Goal: Transaction & Acquisition: Purchase product/service

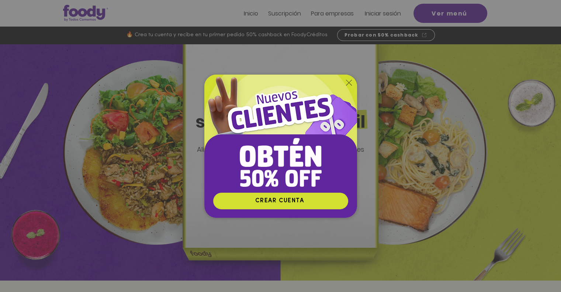
click at [352, 83] on img "Nuevos suscriptores 50% off" at bounding box center [280, 134] width 153 height 118
click at [348, 83] on icon "Volver al sitio" at bounding box center [349, 83] width 6 height 6
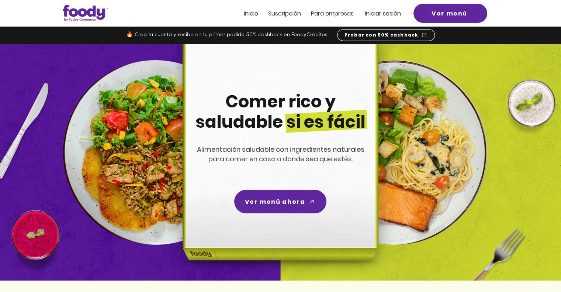
click at [373, 21] on div at bounding box center [280, 13] width 561 height 27
click at [373, 16] on span "Iniciar sesión" at bounding box center [383, 13] width 36 height 8
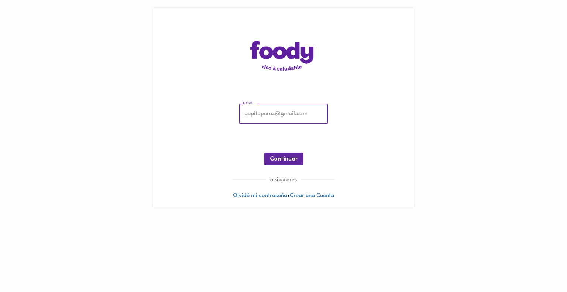
click at [305, 111] on input "email" at bounding box center [283, 114] width 89 height 20
type input "[PERSON_NAME][EMAIL_ADDRESS][PERSON_NAME][DOMAIN_NAME]"
click at [280, 163] on button "Continuar" at bounding box center [283, 159] width 39 height 12
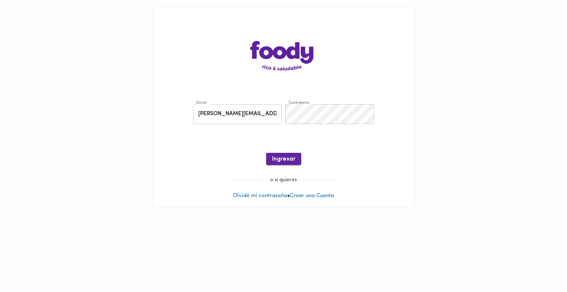
click at [287, 159] on span "Ingresar" at bounding box center [283, 159] width 23 height 7
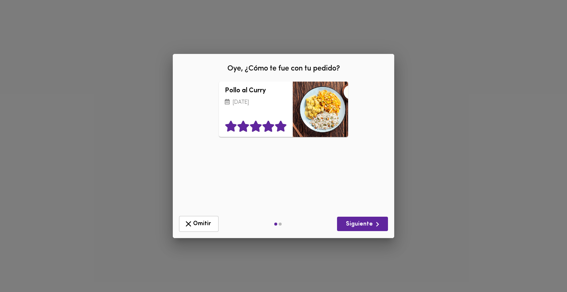
click at [279, 125] on icon at bounding box center [281, 126] width 13 height 11
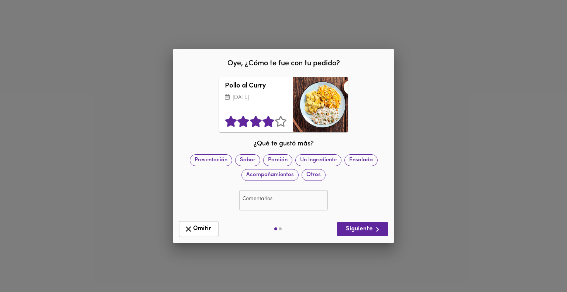
click at [272, 127] on icon at bounding box center [267, 121] width 11 height 11
click at [279, 127] on icon at bounding box center [280, 121] width 11 height 11
click at [363, 230] on span "Siguiente" at bounding box center [362, 229] width 39 height 9
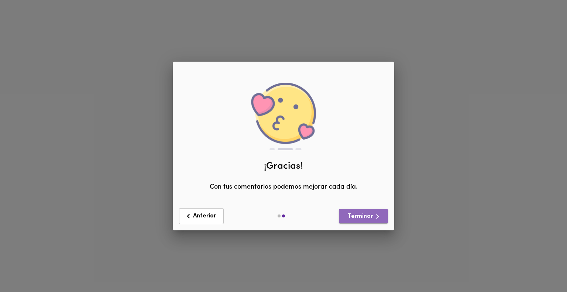
click at [356, 219] on span "Terminar" at bounding box center [363, 216] width 37 height 9
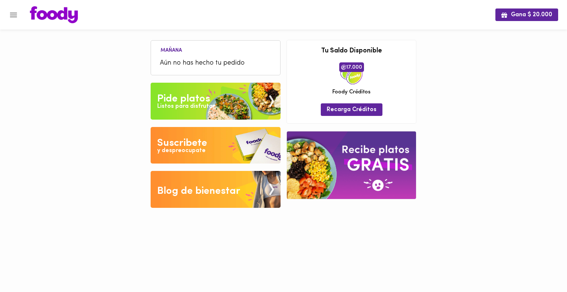
click at [197, 105] on div "Listos para disfrutar" at bounding box center [186, 106] width 58 height 8
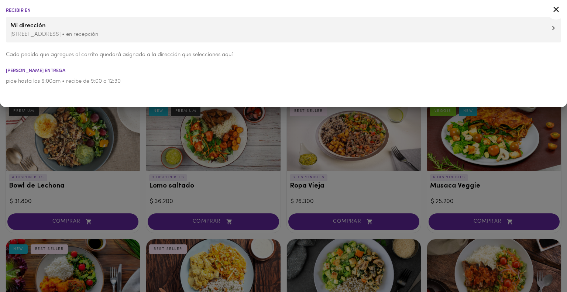
click at [523, 24] on span "Mi dirección" at bounding box center [283, 26] width 546 height 10
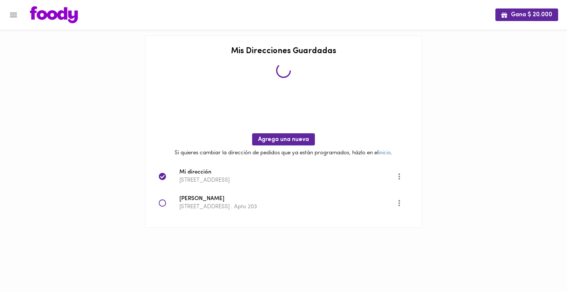
click at [198, 202] on span "Stefania Acevedo" at bounding box center [287, 199] width 217 height 8
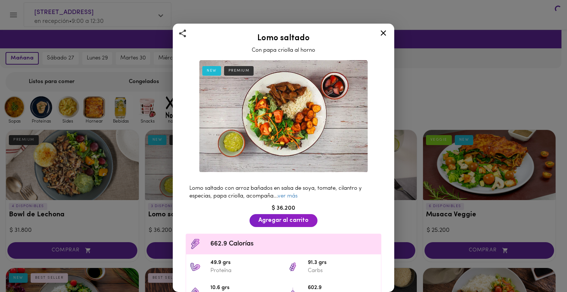
click at [159, 205] on div "Lomo saltado Con papa criolla al horno NEW PREMIUM Lomo saltado con arroz bañad…" at bounding box center [283, 146] width 567 height 292
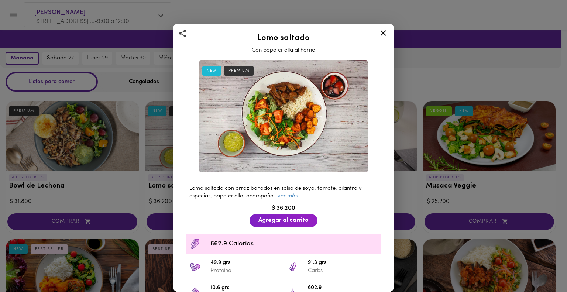
click at [380, 34] on icon at bounding box center [383, 32] width 9 height 9
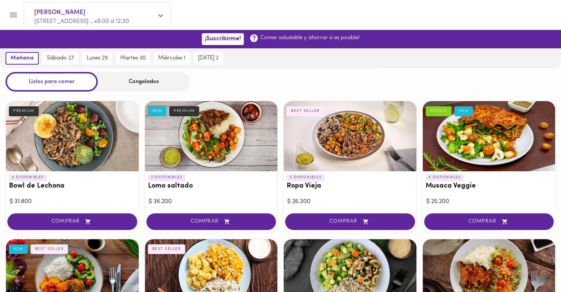
click at [153, 87] on div "Congelados" at bounding box center [144, 82] width 92 height 20
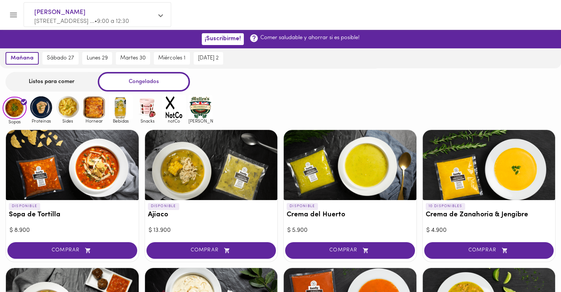
click at [143, 82] on div "Congelados" at bounding box center [144, 82] width 92 height 20
click at [38, 109] on img at bounding box center [41, 107] width 24 height 24
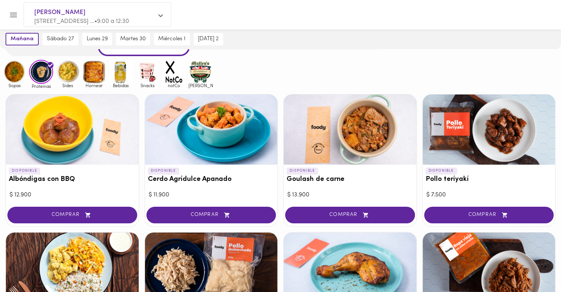
scroll to position [36, 0]
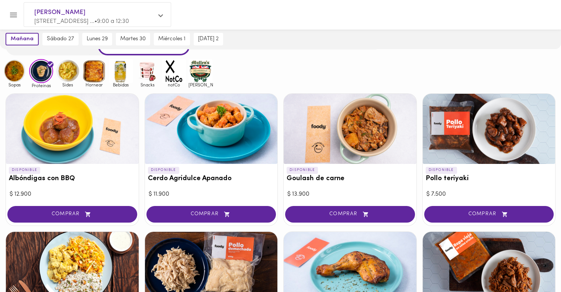
click at [91, 79] on img at bounding box center [94, 71] width 24 height 24
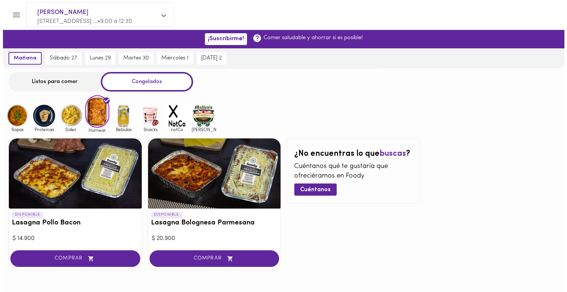
scroll to position [21, 0]
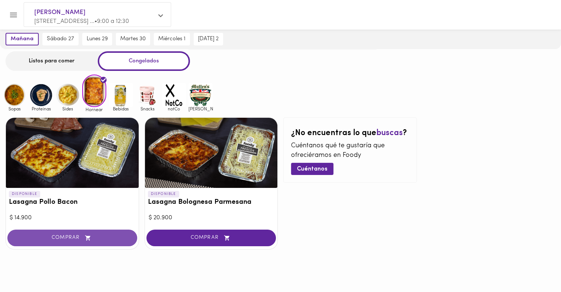
click at [52, 239] on span "COMPRAR" at bounding box center [72, 238] width 111 height 6
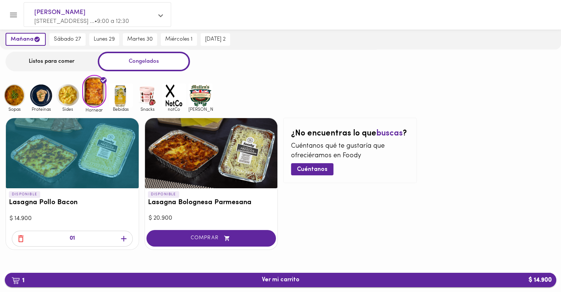
click at [246, 280] on span "1 Ver mi carrito $ 14.900" at bounding box center [281, 279] width 540 height 7
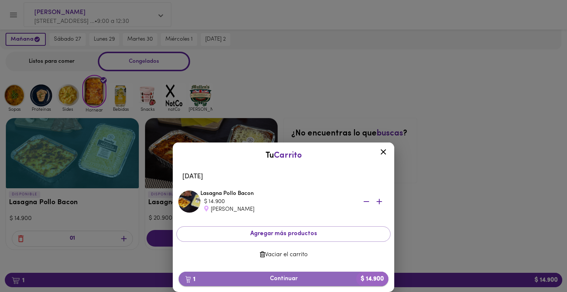
click at [248, 279] on span "1 Continuar $ 14.900" at bounding box center [283, 278] width 198 height 7
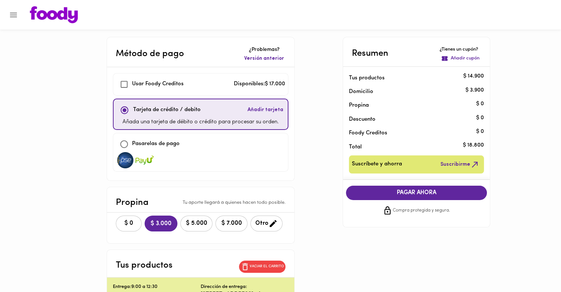
checkbox input "true"
click at [127, 221] on span "$ 0" at bounding box center [129, 223] width 16 height 7
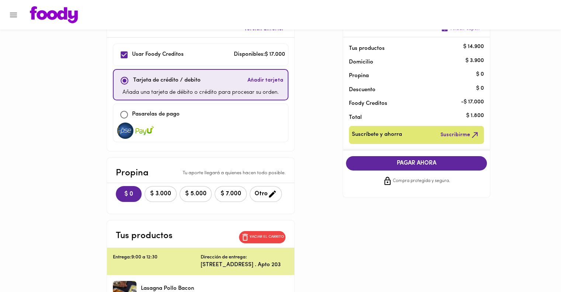
scroll to position [30, 0]
click at [122, 115] on input "checkbox" at bounding box center [124, 115] width 16 height 16
checkbox input "true"
checkbox input "false"
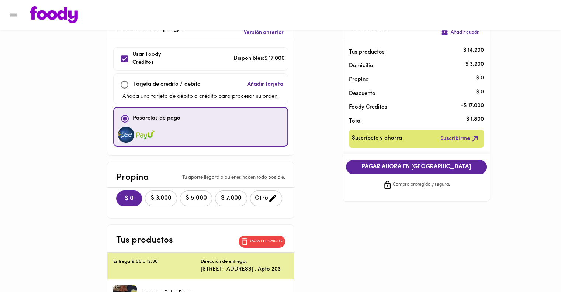
scroll to position [0, 0]
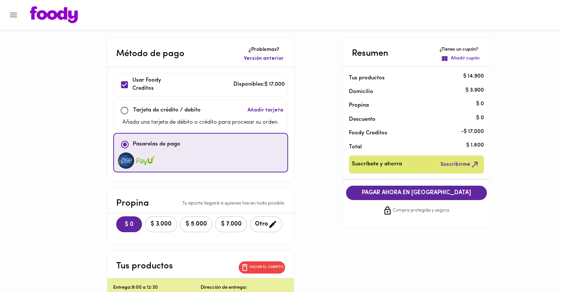
click at [16, 15] on icon "Menu" at bounding box center [13, 14] width 9 height 9
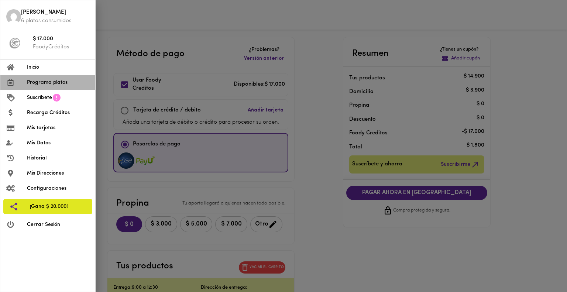
click at [42, 84] on span "Programa platos" at bounding box center [58, 83] width 62 height 8
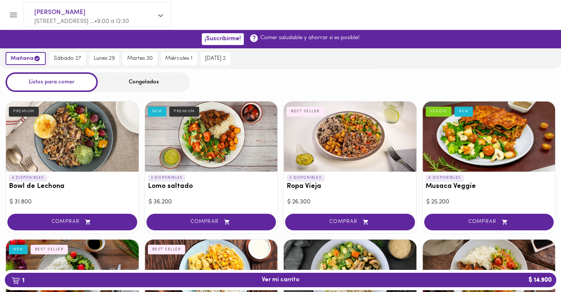
click at [143, 83] on div "Congelados" at bounding box center [144, 82] width 92 height 20
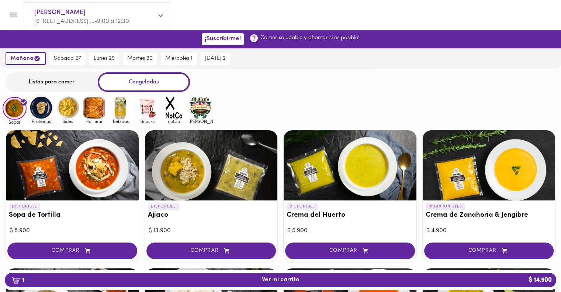
click at [199, 107] on img at bounding box center [201, 108] width 24 height 24
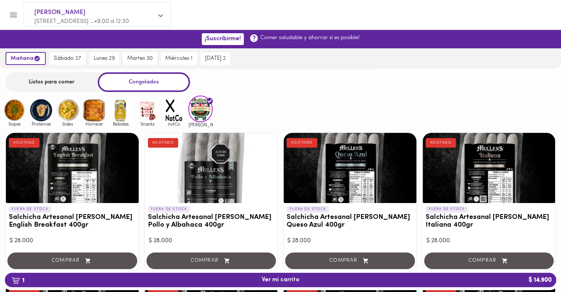
click at [178, 104] on img at bounding box center [174, 110] width 24 height 24
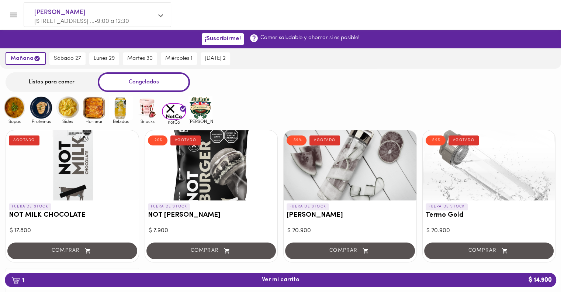
click at [142, 105] on img at bounding box center [147, 108] width 24 height 24
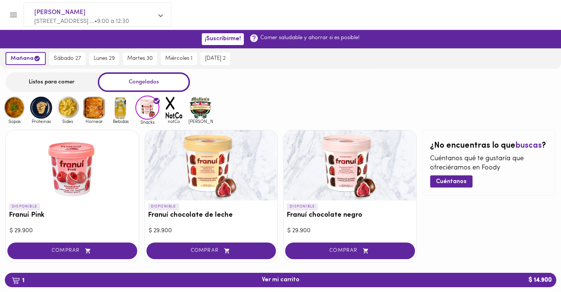
click at [117, 113] on img at bounding box center [121, 108] width 24 height 24
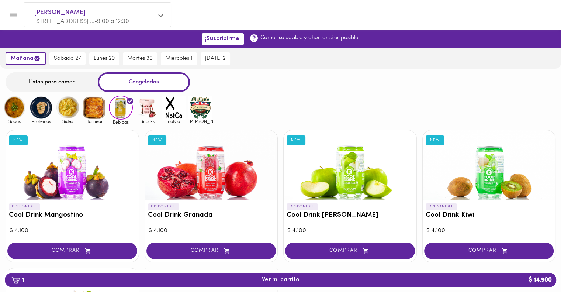
click at [90, 98] on img at bounding box center [94, 108] width 24 height 24
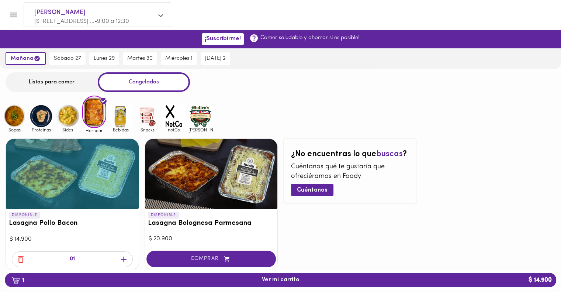
scroll to position [21, 0]
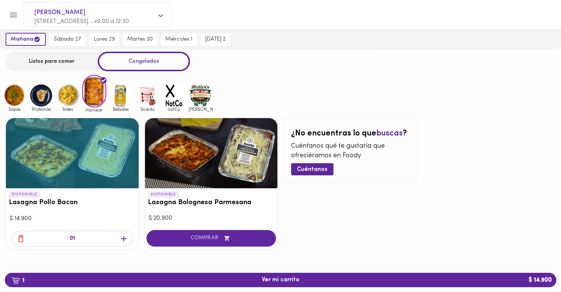
click at [66, 97] on img at bounding box center [68, 95] width 24 height 24
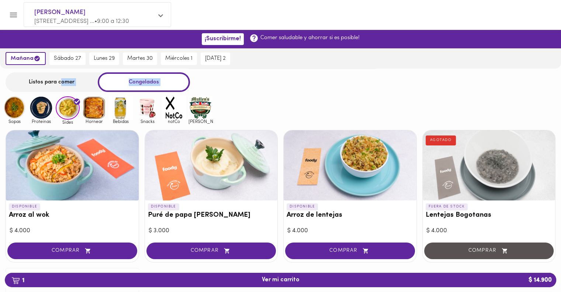
drag, startPoint x: 62, startPoint y: 82, endPoint x: 40, endPoint y: 115, distance: 39.4
click at [40, 115] on div "Stefania Acevedo Calle 145 a No 12 a ... • 9:00 a 12:30 Listos para comer Conge…" at bounding box center [280, 204] width 561 height 270
click at [40, 115] on img at bounding box center [41, 108] width 24 height 24
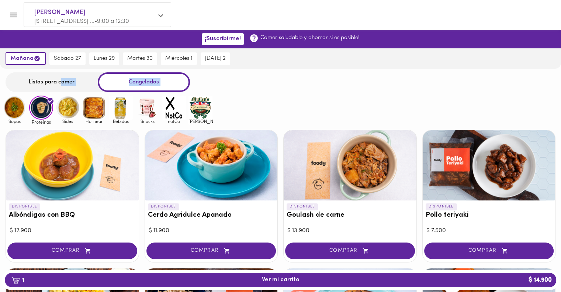
click at [8, 112] on img at bounding box center [15, 108] width 24 height 24
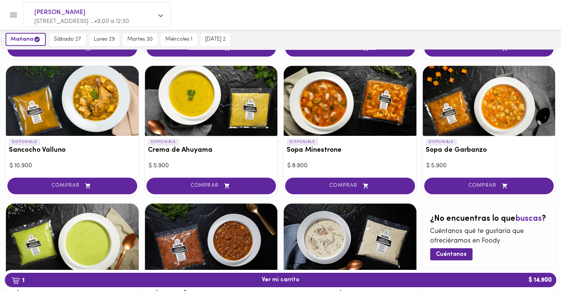
scroll to position [341, 0]
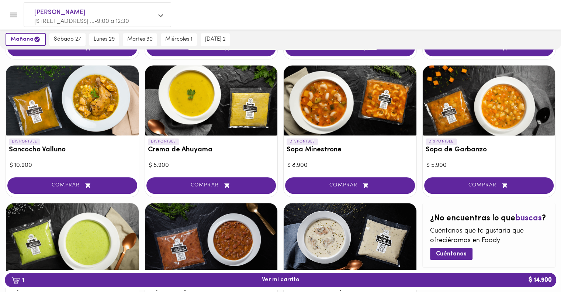
click at [30, 153] on h3 "Sancocho Valluno" at bounding box center [72, 150] width 127 height 8
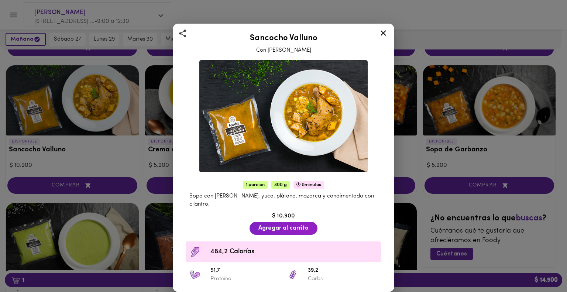
click at [383, 34] on icon at bounding box center [383, 32] width 9 height 9
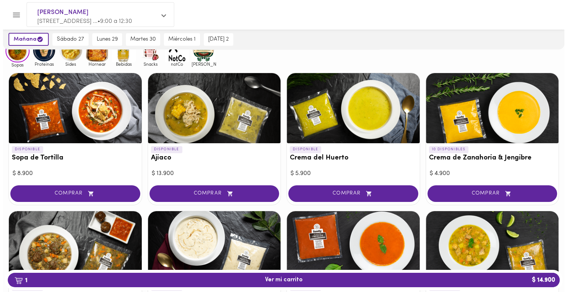
scroll to position [56, 0]
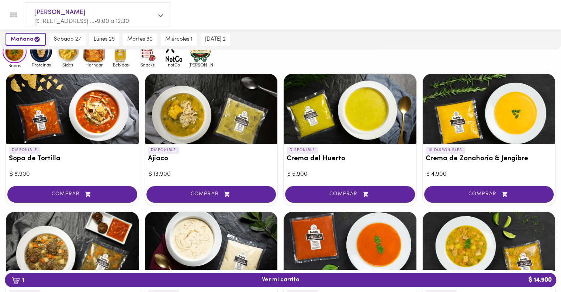
click at [159, 160] on h3 "Ajiaco" at bounding box center [211, 159] width 127 height 8
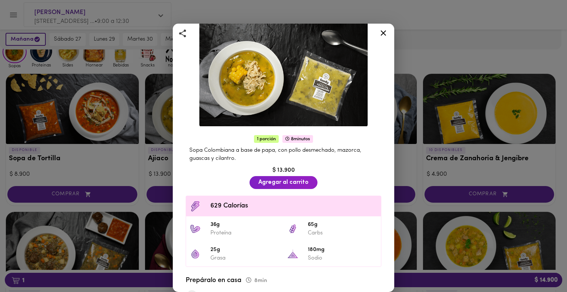
scroll to position [41, 0]
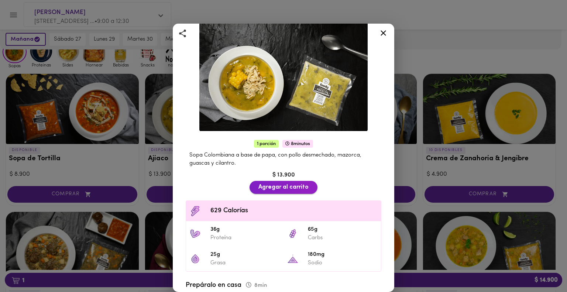
click at [264, 184] on span "Agregar al carrito" at bounding box center [283, 187] width 50 height 7
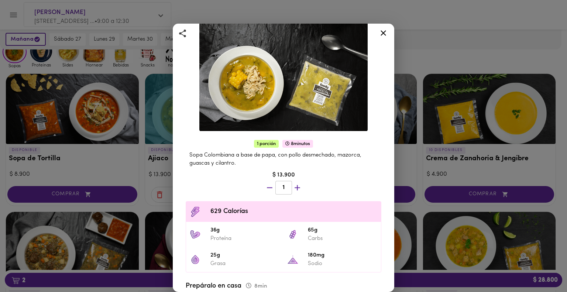
scroll to position [145, 0]
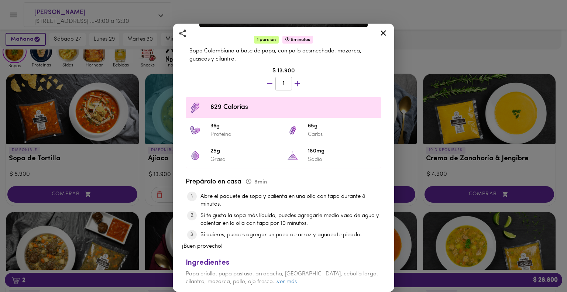
click at [383, 31] on icon at bounding box center [383, 32] width 9 height 9
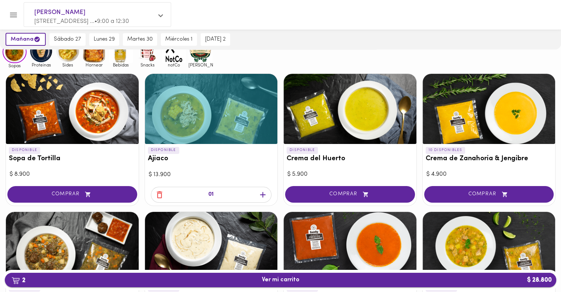
click at [270, 282] on span "2 Ver mi carrito $ 28.800" at bounding box center [281, 279] width 38 height 7
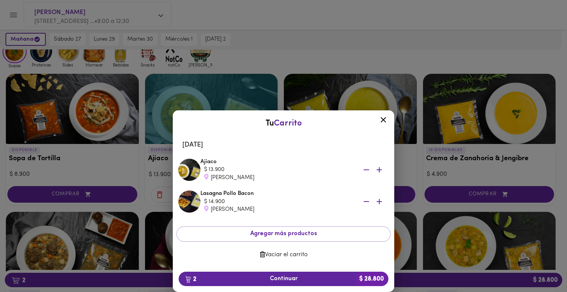
click at [364, 169] on icon "button" at bounding box center [366, 169] width 9 height 9
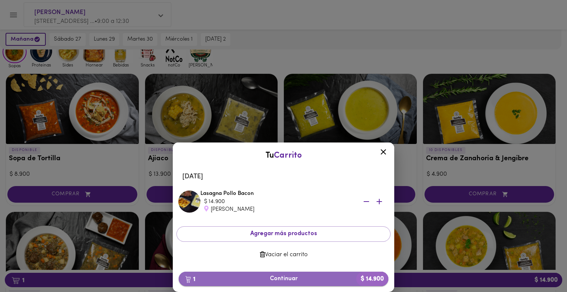
click at [249, 279] on span "1 Continuar $ 14.900" at bounding box center [283, 278] width 198 height 7
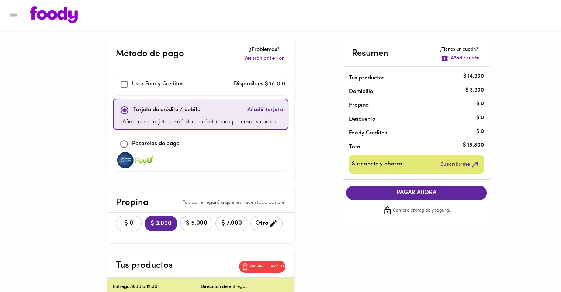
checkbox input "true"
click at [10, 11] on icon "Menu" at bounding box center [13, 14] width 9 height 9
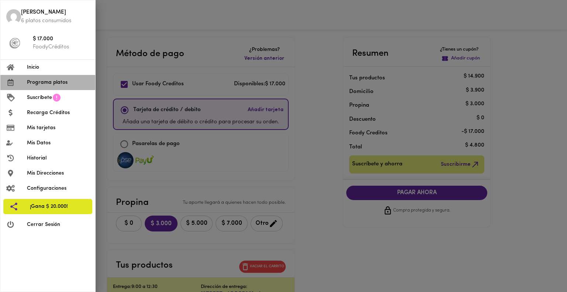
click at [37, 82] on span "Programa platos" at bounding box center [58, 83] width 62 height 8
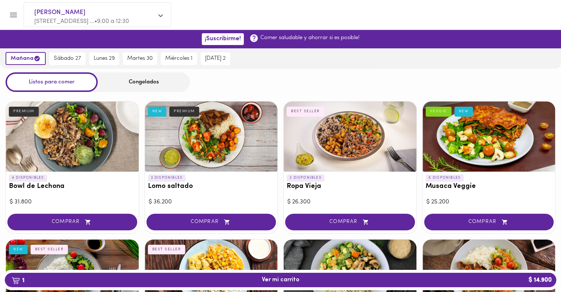
click at [139, 90] on div "Congelados" at bounding box center [144, 82] width 92 height 20
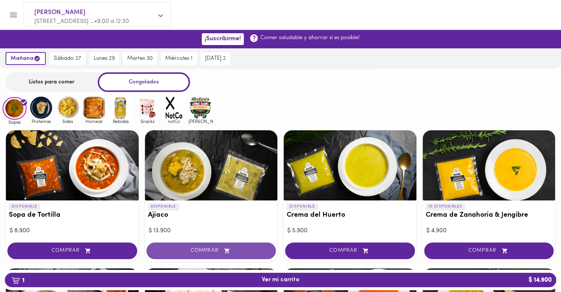
click at [190, 252] on span "COMPRAR" at bounding box center [211, 251] width 111 height 6
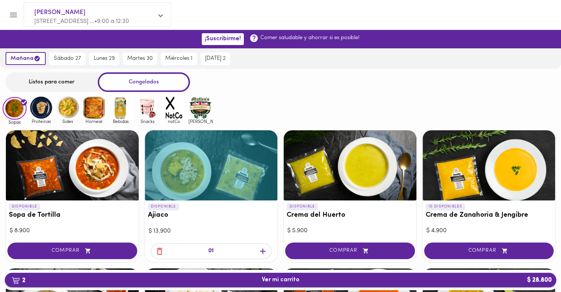
click at [324, 279] on span "2 Ver mi carrito $ 28.800" at bounding box center [281, 279] width 540 height 7
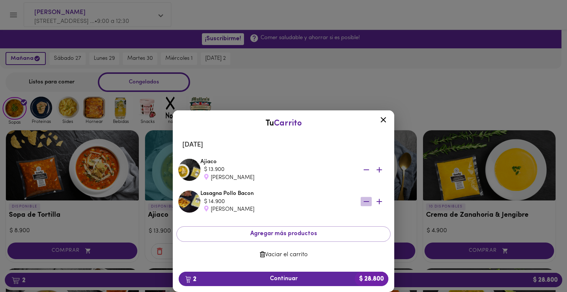
click at [364, 204] on icon "button" at bounding box center [366, 201] width 9 height 9
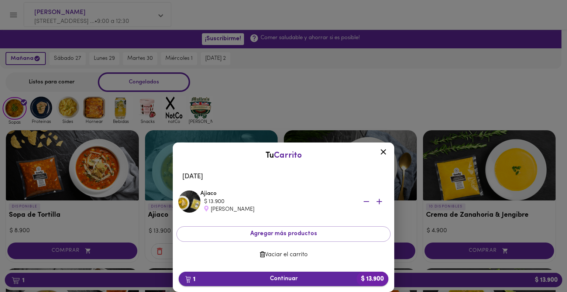
click at [287, 279] on span "1 Continuar $ 13.900" at bounding box center [283, 278] width 198 height 7
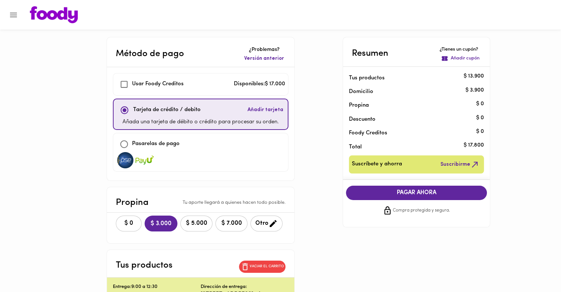
checkbox input "true"
click at [134, 223] on span "$ 0" at bounding box center [129, 223] width 16 height 7
click at [123, 147] on input "checkbox" at bounding box center [124, 144] width 16 height 16
checkbox input "true"
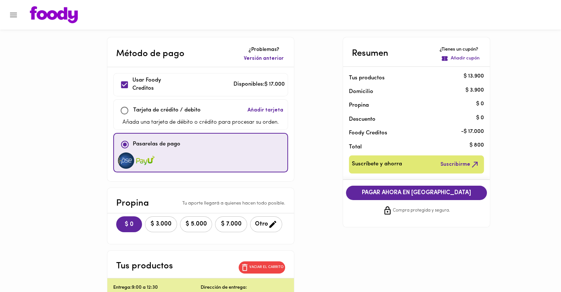
click at [123, 110] on input "checkbox" at bounding box center [125, 111] width 16 height 16
checkbox input "true"
checkbox input "false"
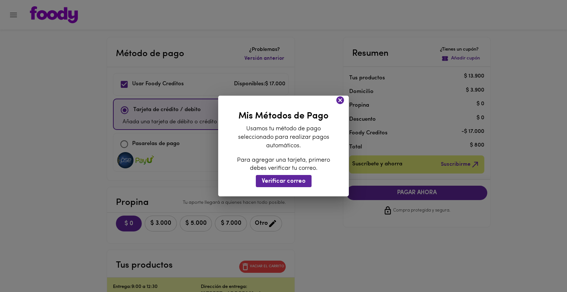
click at [339, 101] on icon at bounding box center [340, 100] width 8 height 8
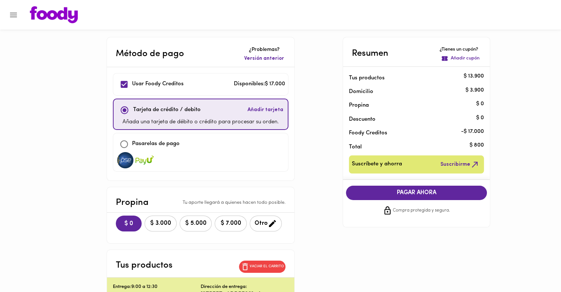
click at [122, 84] on input "checkbox" at bounding box center [124, 84] width 16 height 16
checkbox input "false"
click at [124, 143] on input "checkbox" at bounding box center [124, 144] width 16 height 16
checkbox input "true"
checkbox input "false"
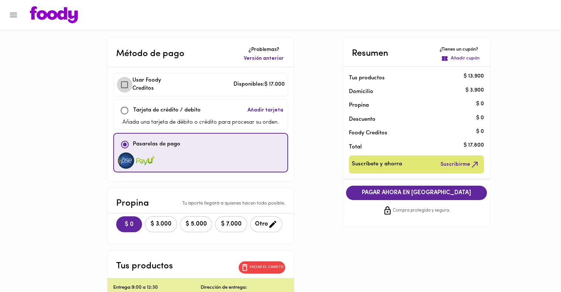
click at [122, 88] on input "checkbox" at bounding box center [125, 85] width 16 height 16
checkbox input "true"
click at [10, 16] on icon "Menu" at bounding box center [13, 14] width 9 height 9
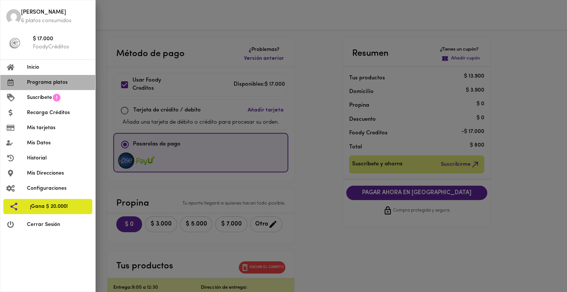
click at [38, 84] on span "Programa platos" at bounding box center [58, 83] width 62 height 8
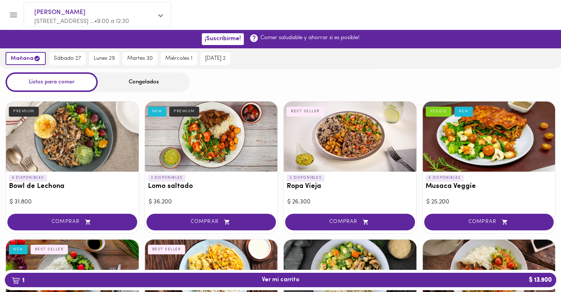
click at [133, 84] on div "Congelados" at bounding box center [144, 82] width 92 height 20
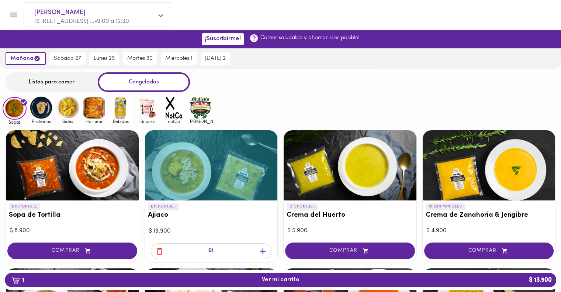
click at [44, 107] on img at bounding box center [41, 108] width 24 height 24
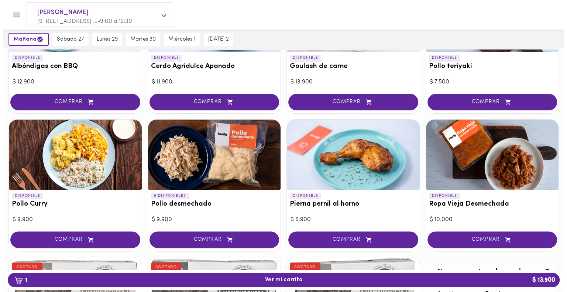
scroll to position [72, 0]
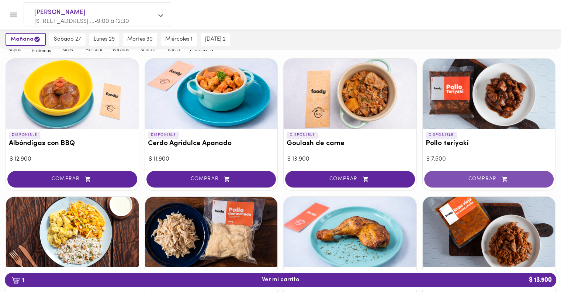
click at [472, 178] on span "COMPRAR" at bounding box center [489, 179] width 111 height 6
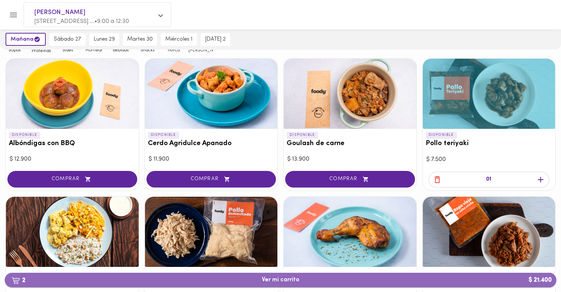
click at [276, 279] on span "2 Ver mi carrito $ 21.400" at bounding box center [281, 279] width 38 height 7
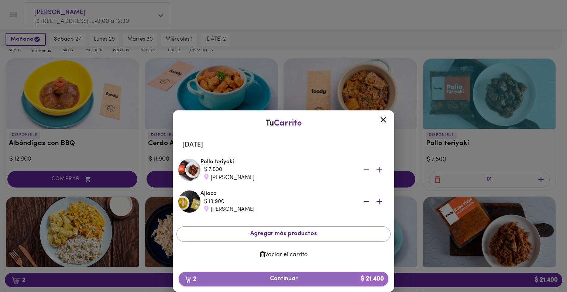
click at [268, 279] on span "2 Continuar $ 21.400" at bounding box center [283, 278] width 198 height 7
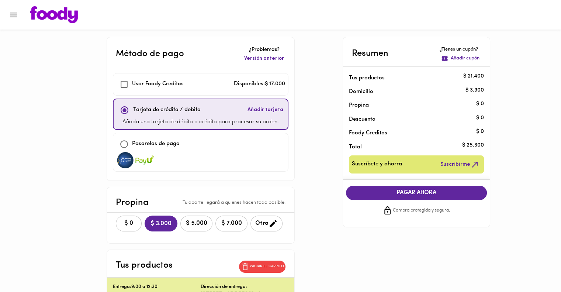
checkbox input "true"
click at [126, 220] on span "$ 0" at bounding box center [129, 223] width 16 height 7
click at [124, 145] on input "checkbox" at bounding box center [124, 144] width 16 height 16
checkbox input "true"
checkbox input "false"
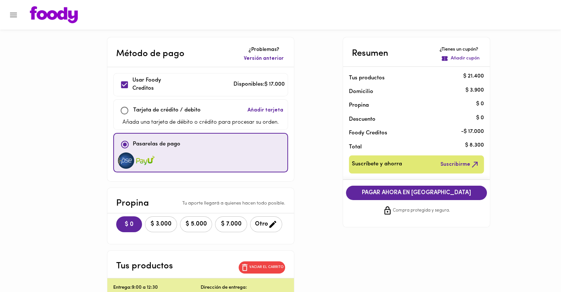
click at [387, 190] on span "PAGAR AHORA EN PASARELA" at bounding box center [416, 192] width 126 height 7
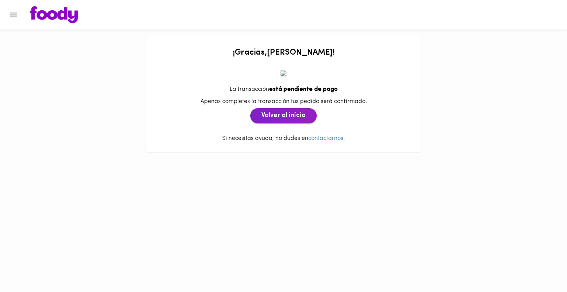
click at [283, 120] on span "Volver al inicio" at bounding box center [283, 116] width 44 height 8
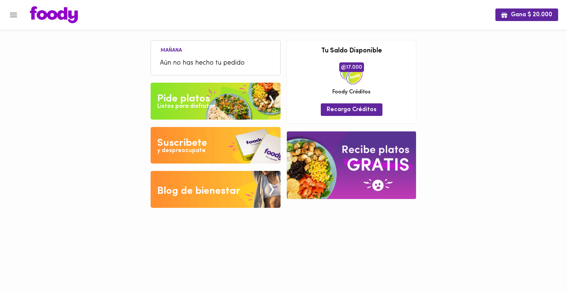
click at [370, 174] on img at bounding box center [351, 165] width 129 height 68
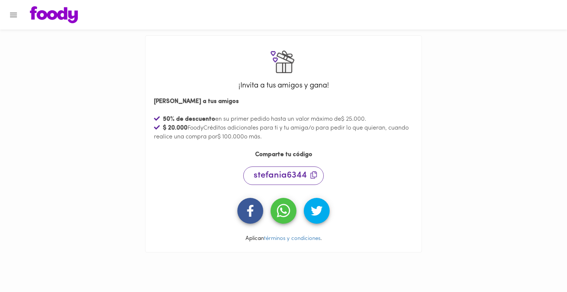
click at [7, 18] on div at bounding box center [3, 146] width 7 height 292
click at [11, 18] on icon "Menu" at bounding box center [13, 14] width 9 height 9
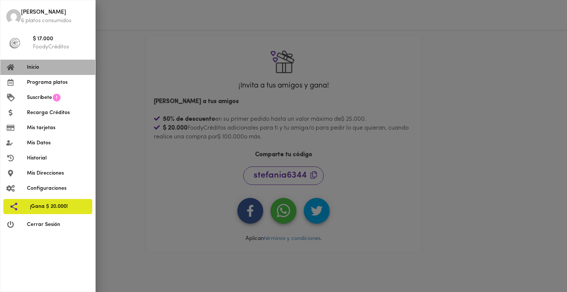
click at [41, 68] on span "Inicio" at bounding box center [58, 67] width 62 height 8
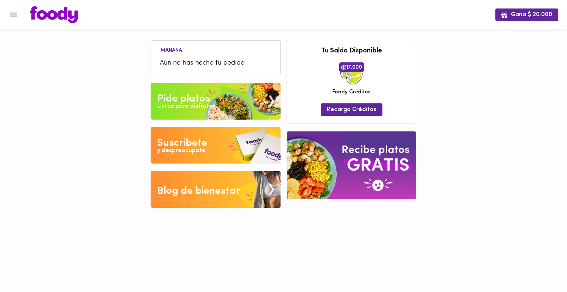
click at [339, 72] on div "17.000 Foody Créditos" at bounding box center [351, 79] width 38 height 34
click at [233, 112] on img at bounding box center [216, 101] width 130 height 37
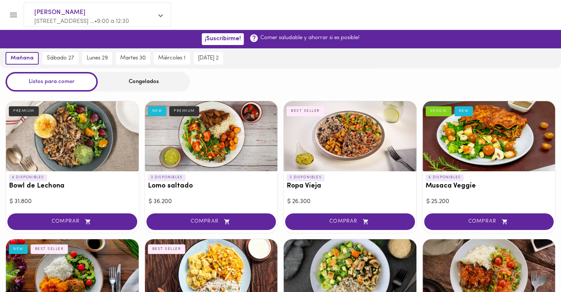
click at [6, 15] on div at bounding box center [3, 146] width 7 height 292
click at [10, 15] on icon "Menu" at bounding box center [13, 14] width 9 height 9
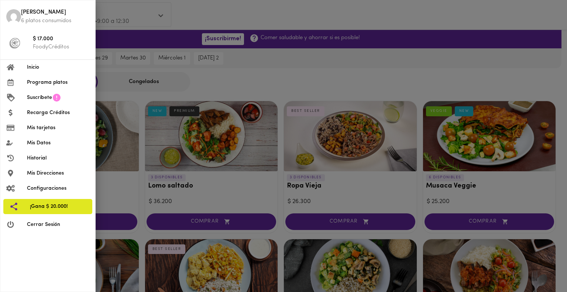
click at [12, 17] on li "Stefania 6 platos consumidos" at bounding box center [47, 16] width 95 height 27
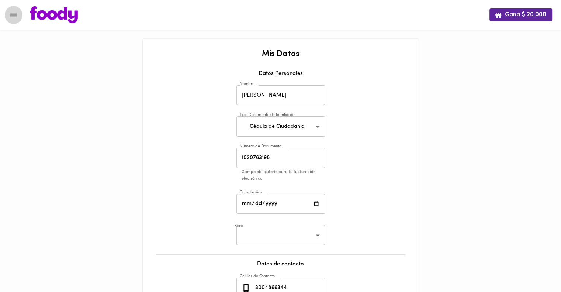
click at [10, 12] on icon "Menu" at bounding box center [13, 14] width 9 height 9
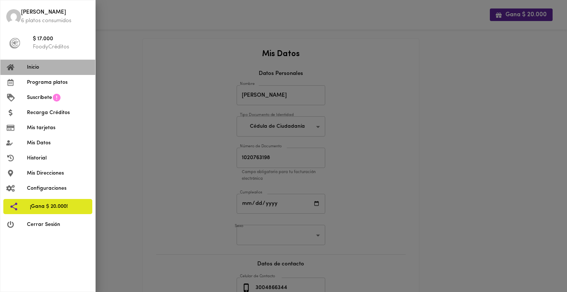
click at [39, 67] on span "Inicio" at bounding box center [58, 67] width 62 height 8
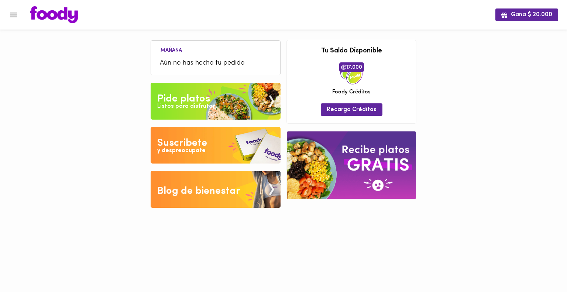
click at [15, 14] on icon "Menu" at bounding box center [13, 14] width 9 height 9
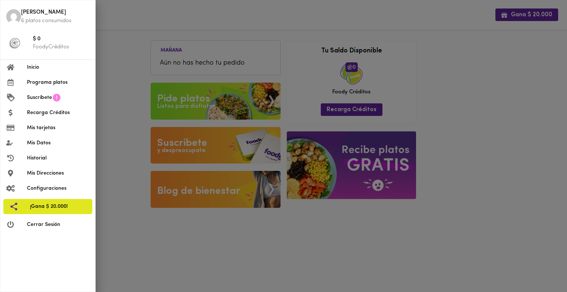
click at [437, 125] on div at bounding box center [283, 146] width 567 height 292
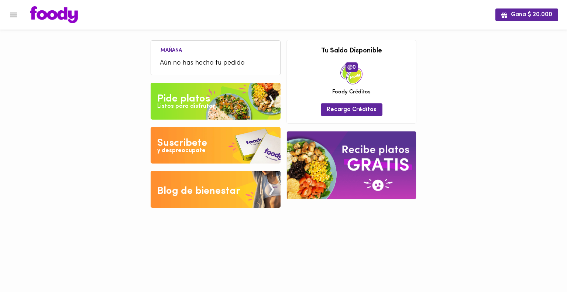
click at [203, 55] on li "Aún no has hecho tu pedido" at bounding box center [216, 63] width 122 height 16
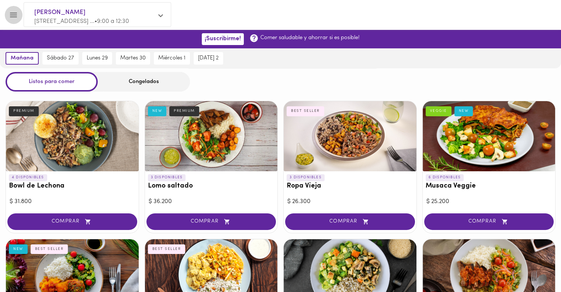
click at [16, 14] on icon "Menu" at bounding box center [13, 15] width 7 height 5
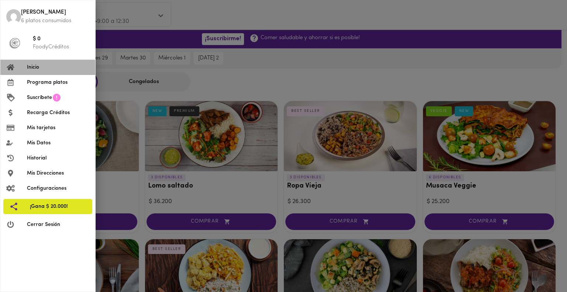
click at [33, 68] on span "Inicio" at bounding box center [58, 67] width 62 height 8
